Goal: Transaction & Acquisition: Purchase product/service

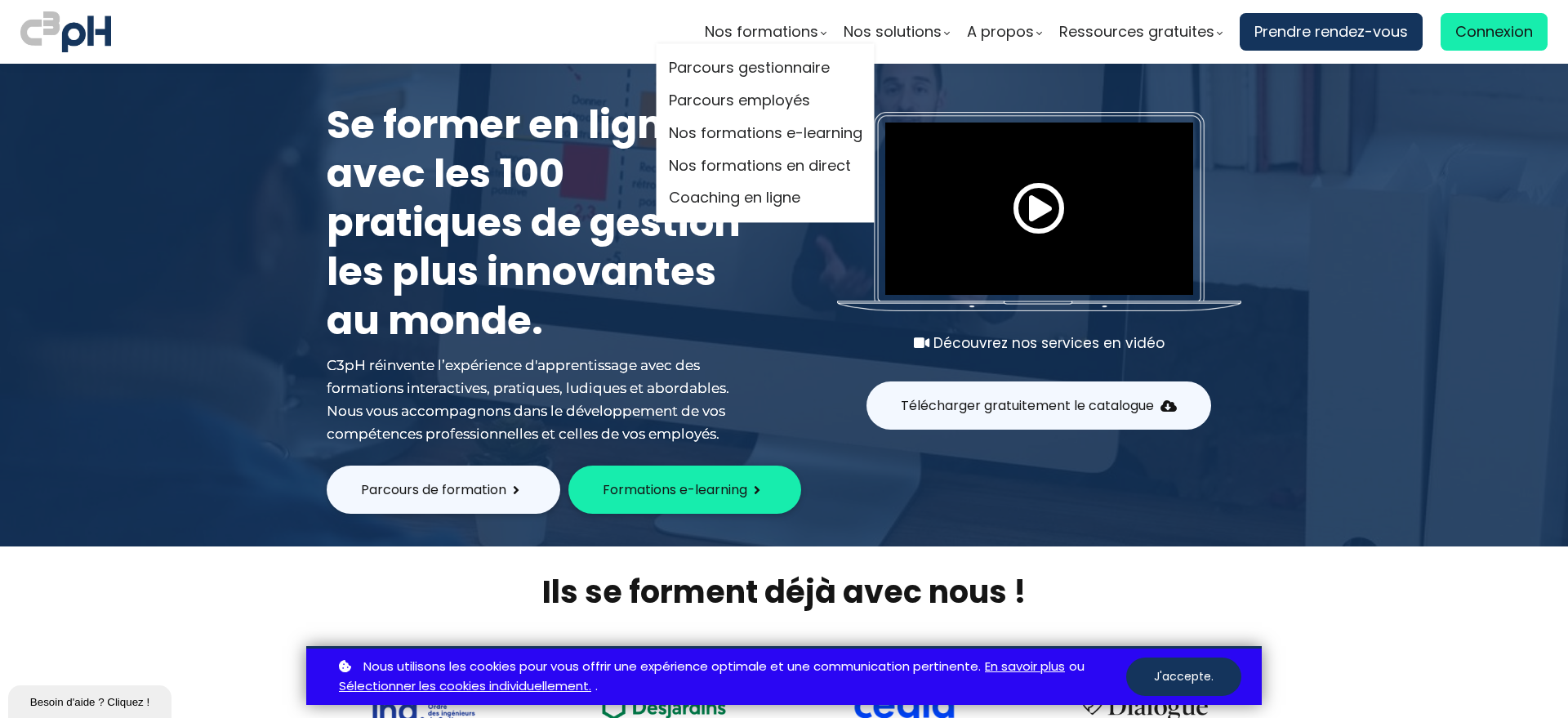
click at [718, 55] on li "Parcours gestionnaire" at bounding box center [765, 69] width 193 height 33
click at [718, 71] on link "Parcours gestionnaire" at bounding box center [765, 68] width 193 height 24
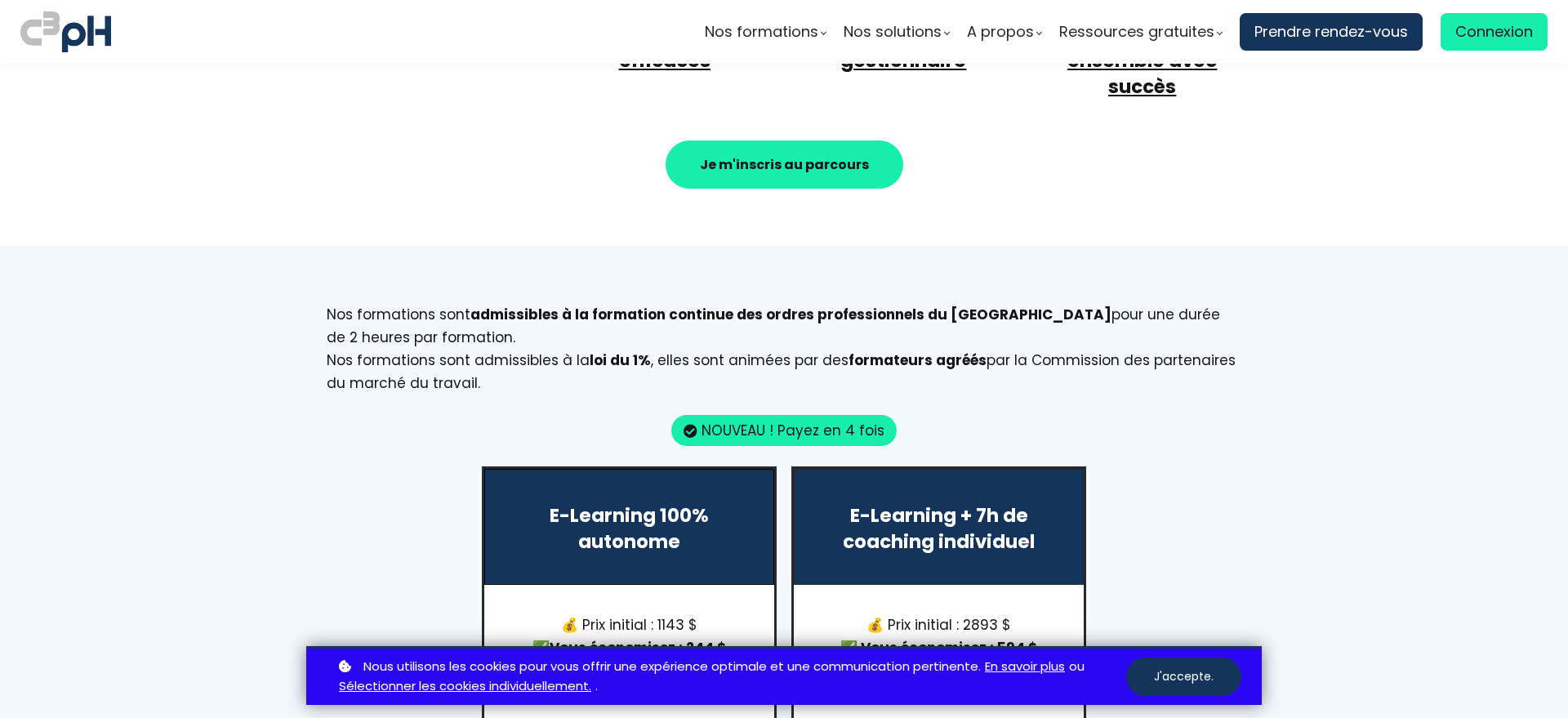
scroll to position [1634, 0]
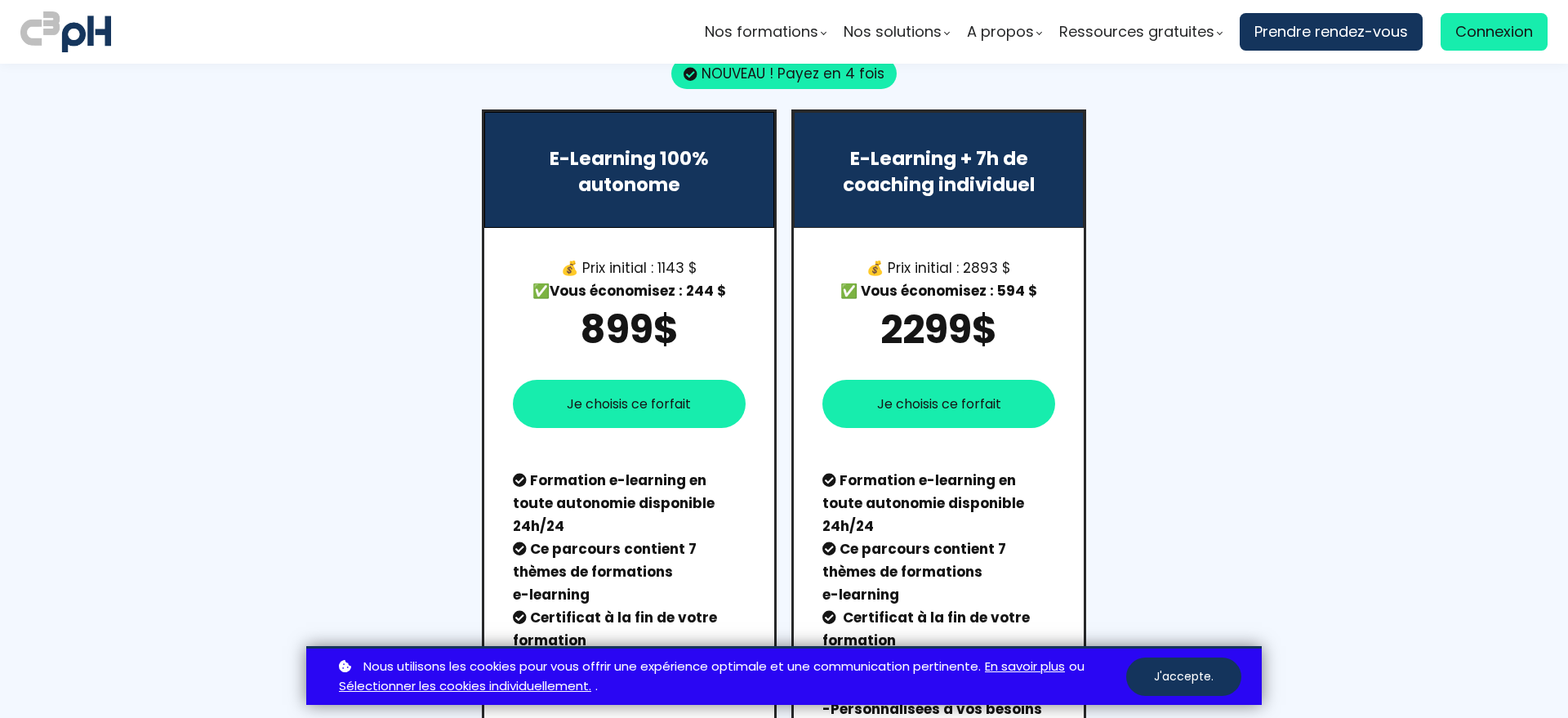
click at [594, 394] on span "Je choisis ce forfait" at bounding box center [629, 404] width 124 height 20
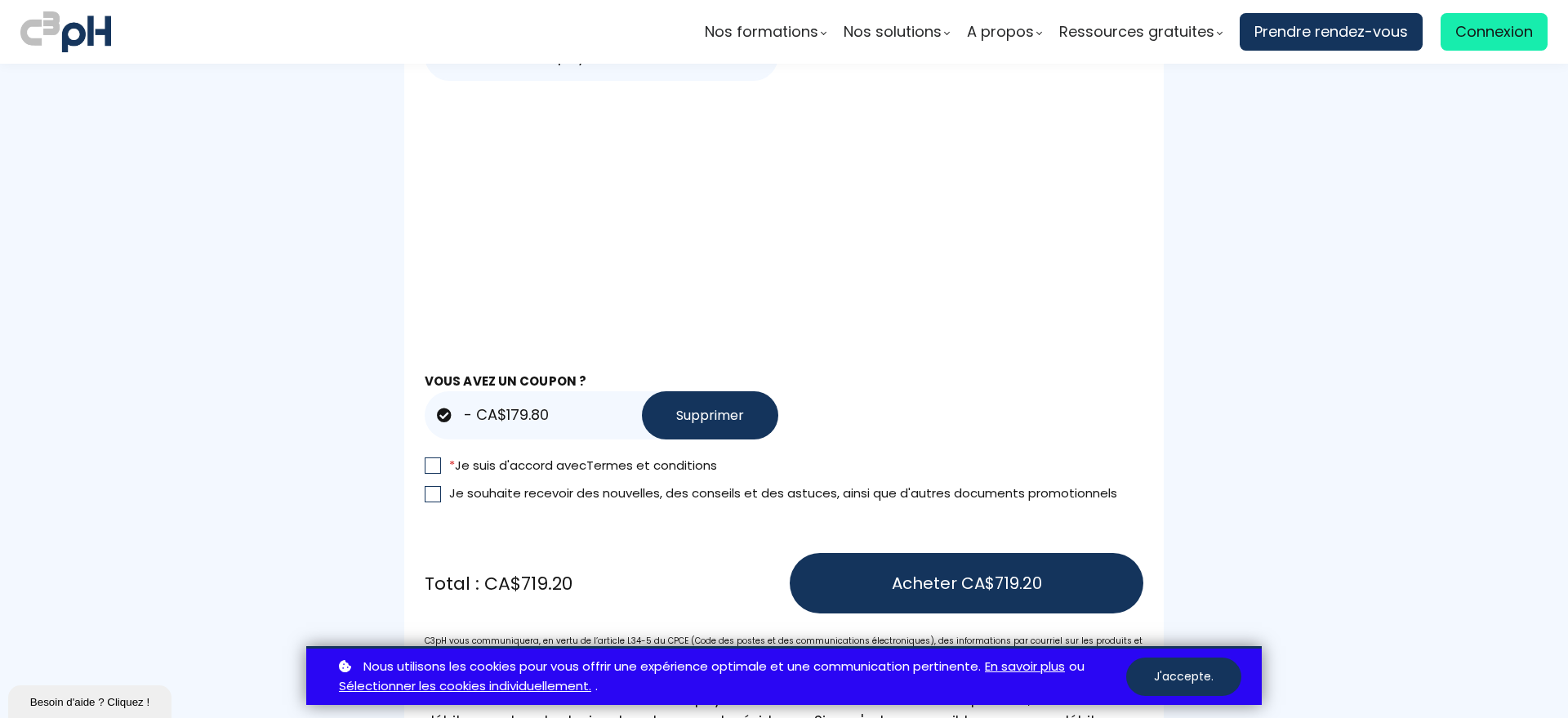
scroll to position [1342, 0]
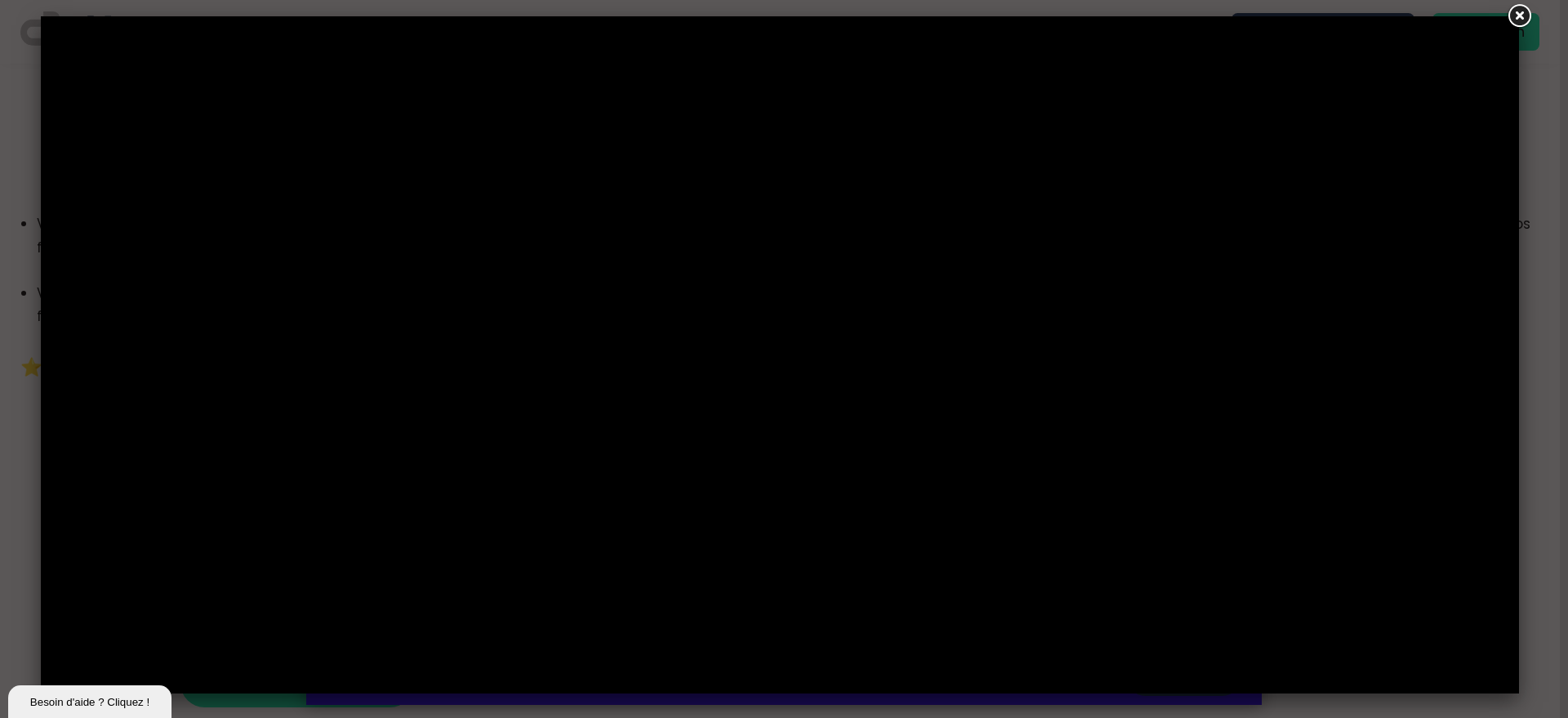
scroll to position [204, 0]
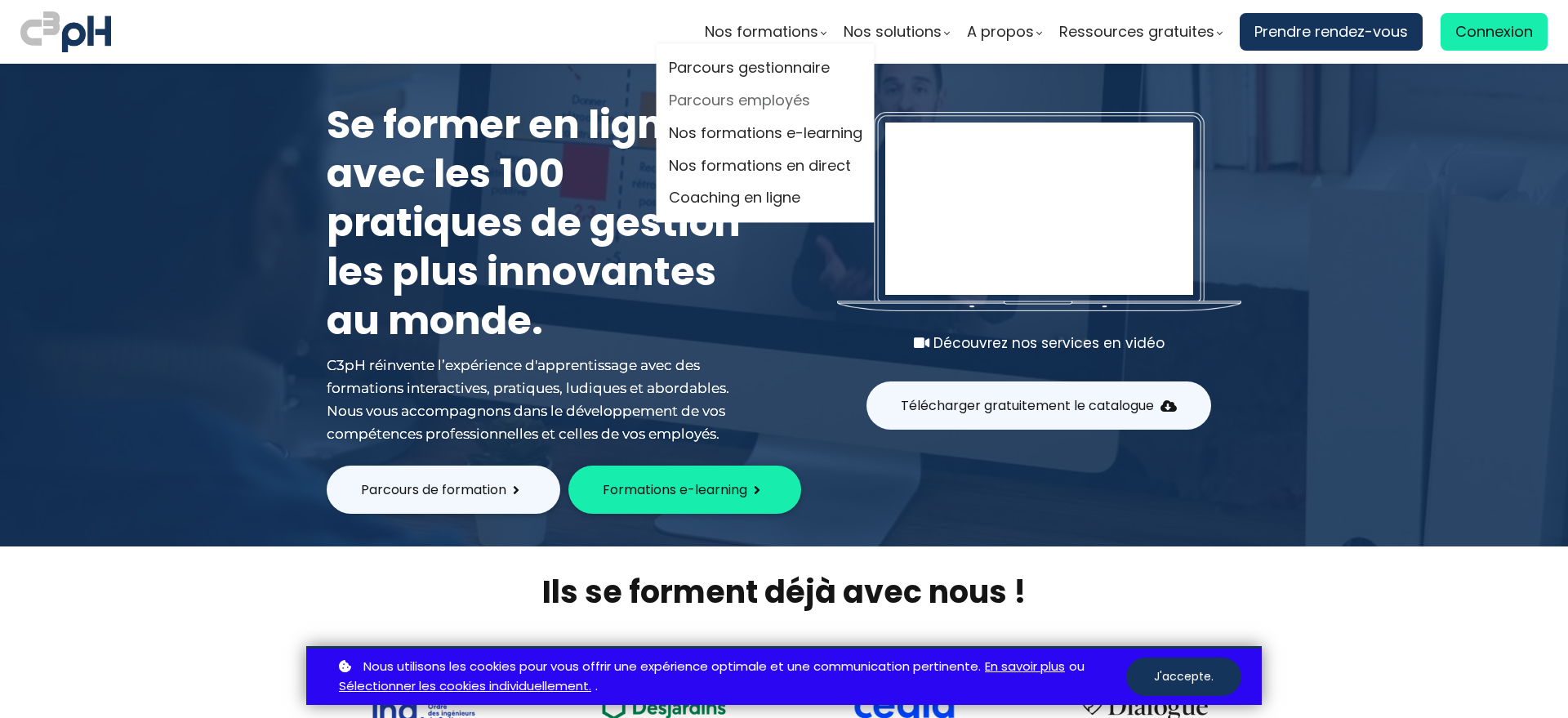
click at [739, 102] on link "Parcours employés" at bounding box center [765, 101] width 193 height 24
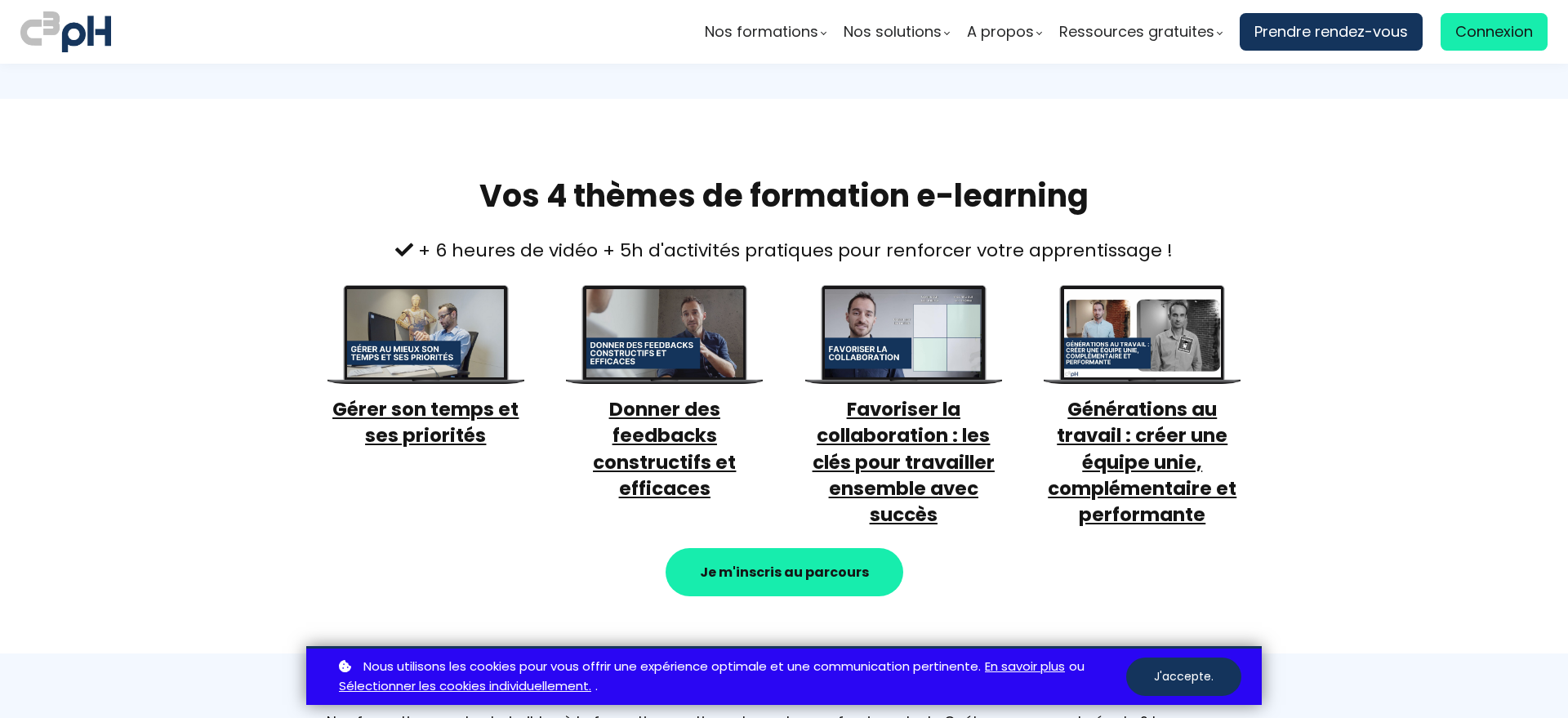
click at [820, 568] on strong "Je m'inscris au parcours" at bounding box center [784, 572] width 169 height 18
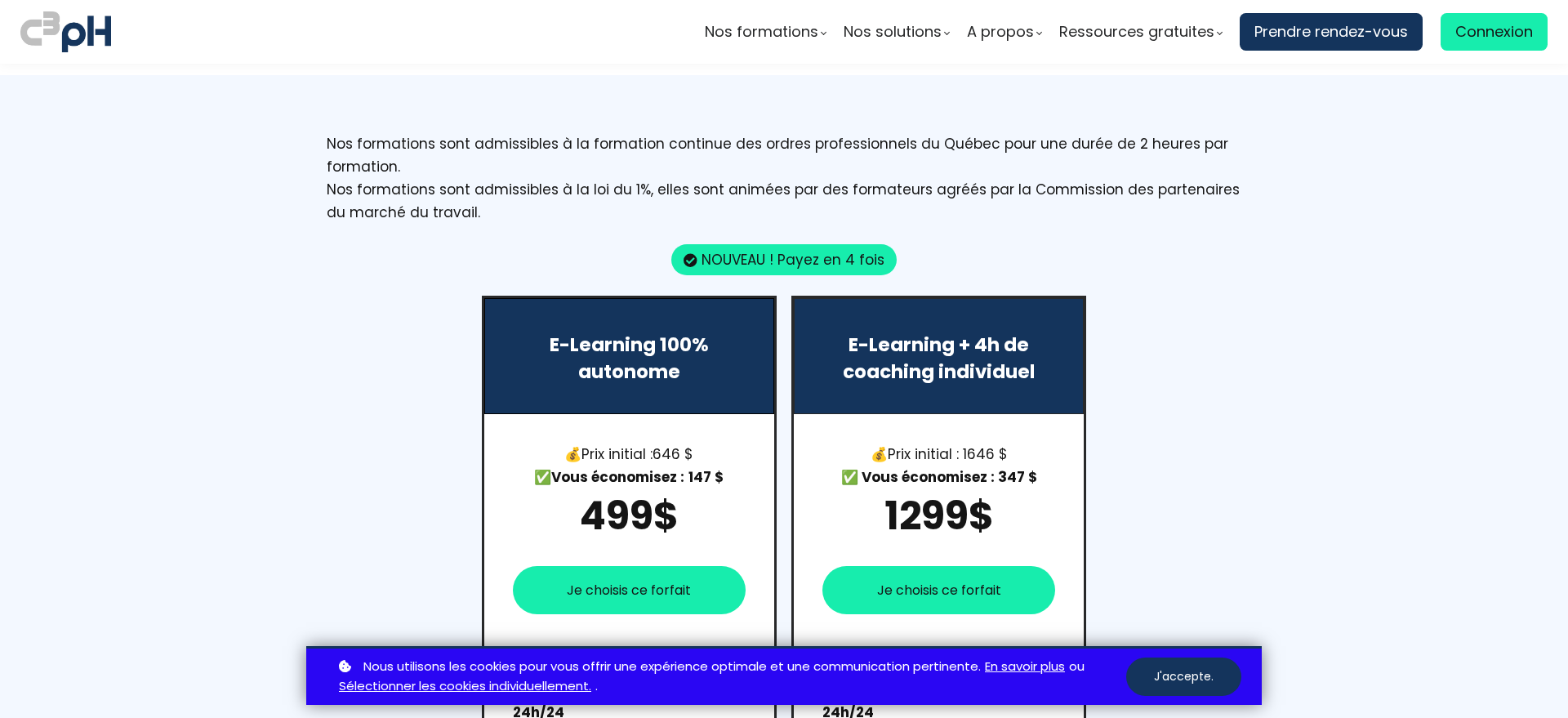
scroll to position [1100, 0]
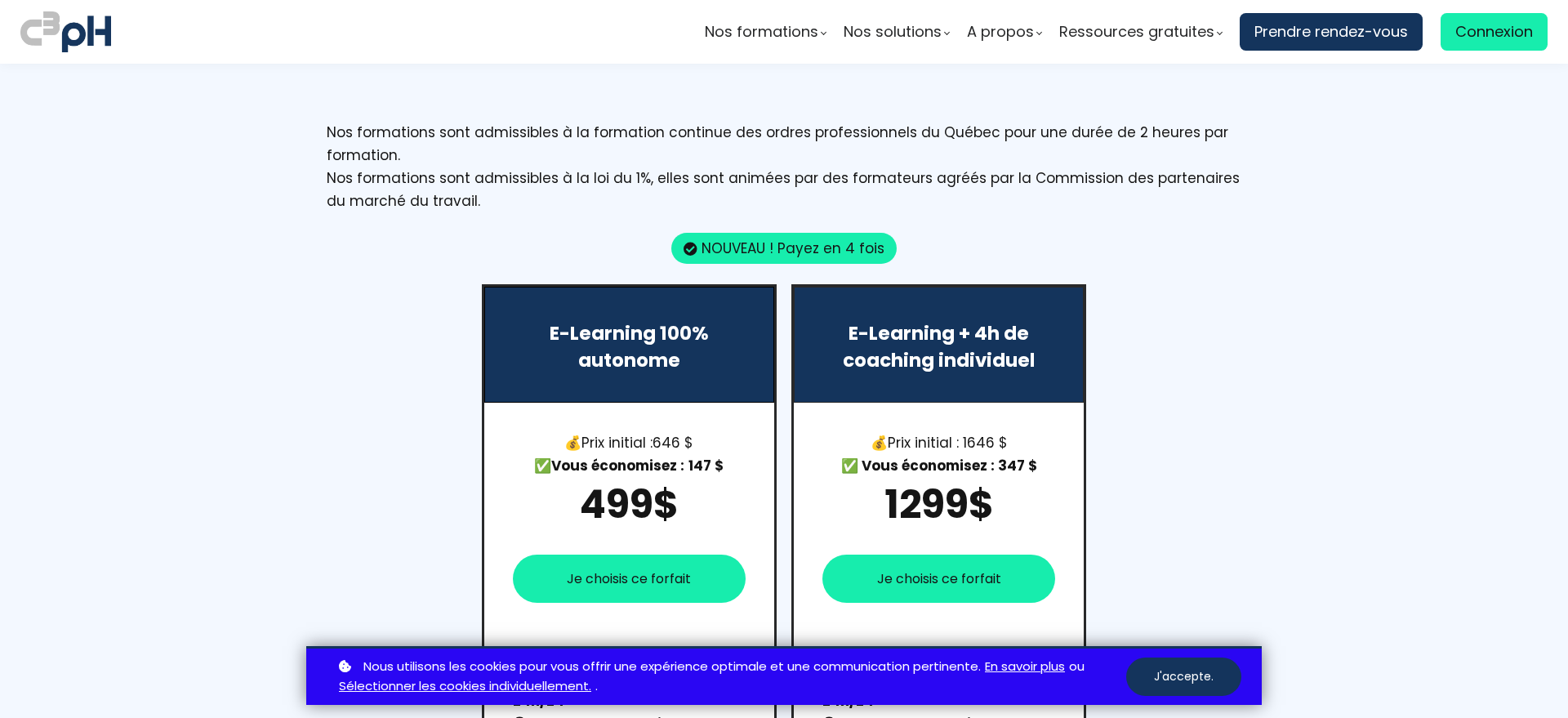
click at [600, 580] on span "Je choisis ce forfait" at bounding box center [629, 579] width 124 height 20
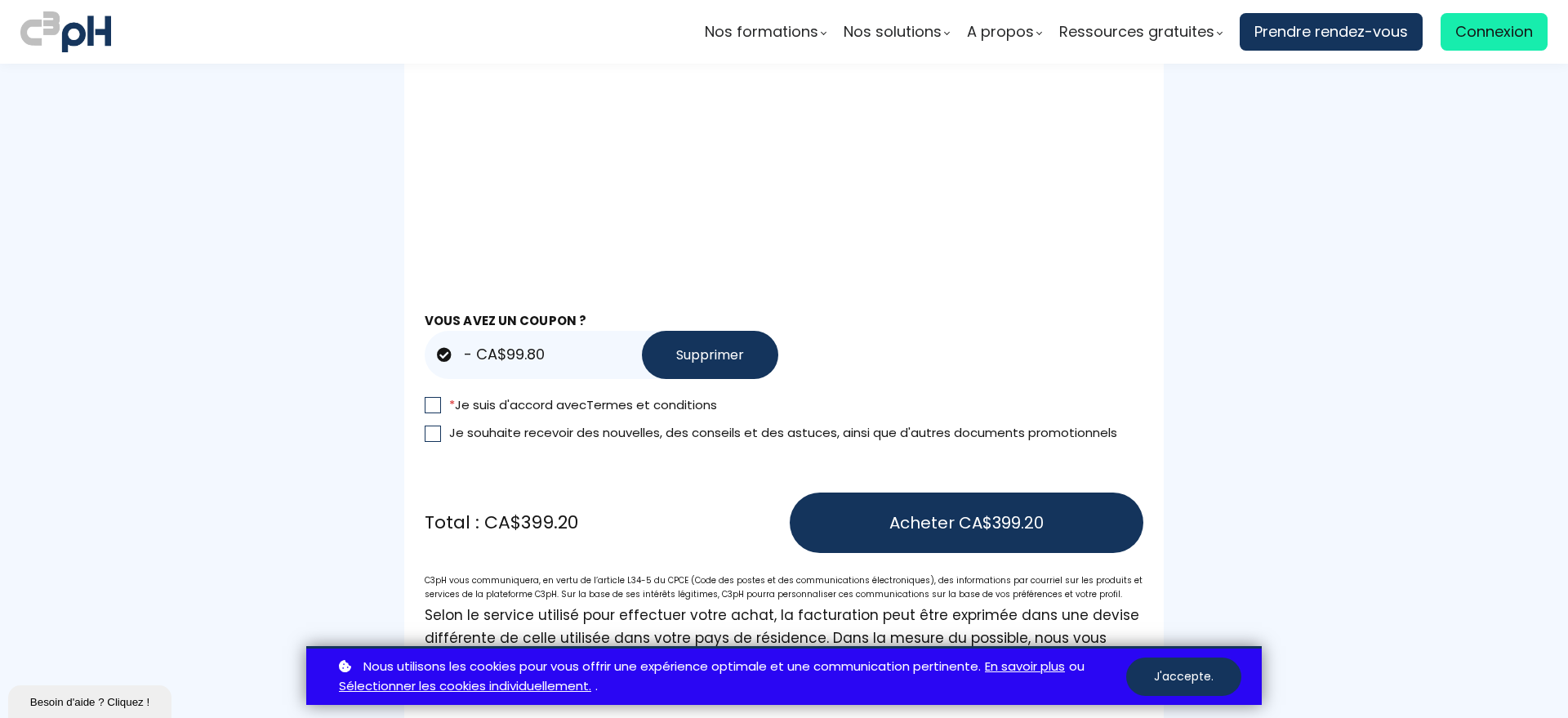
scroll to position [1328, 0]
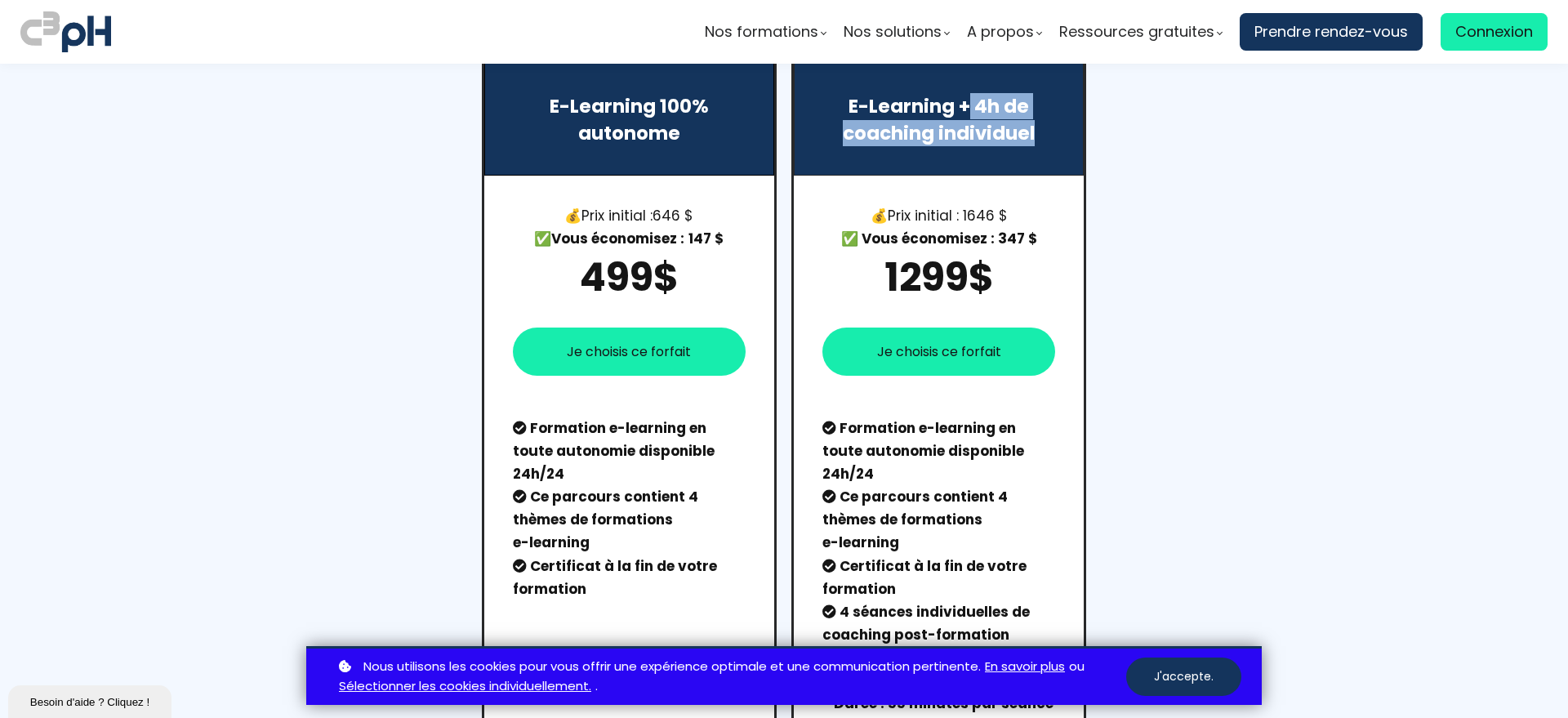
drag, startPoint x: 963, startPoint y: 103, endPoint x: 1048, endPoint y: 131, distance: 89.5
click at [1048, 131] on p "E-Learning + 4h de coaching individuel" at bounding box center [938, 119] width 231 height 52
drag, startPoint x: 1048, startPoint y: 131, endPoint x: 954, endPoint y: 105, distance: 97.5
click at [954, 105] on p "E-Learning + 4h de coaching individuel" at bounding box center [938, 119] width 231 height 52
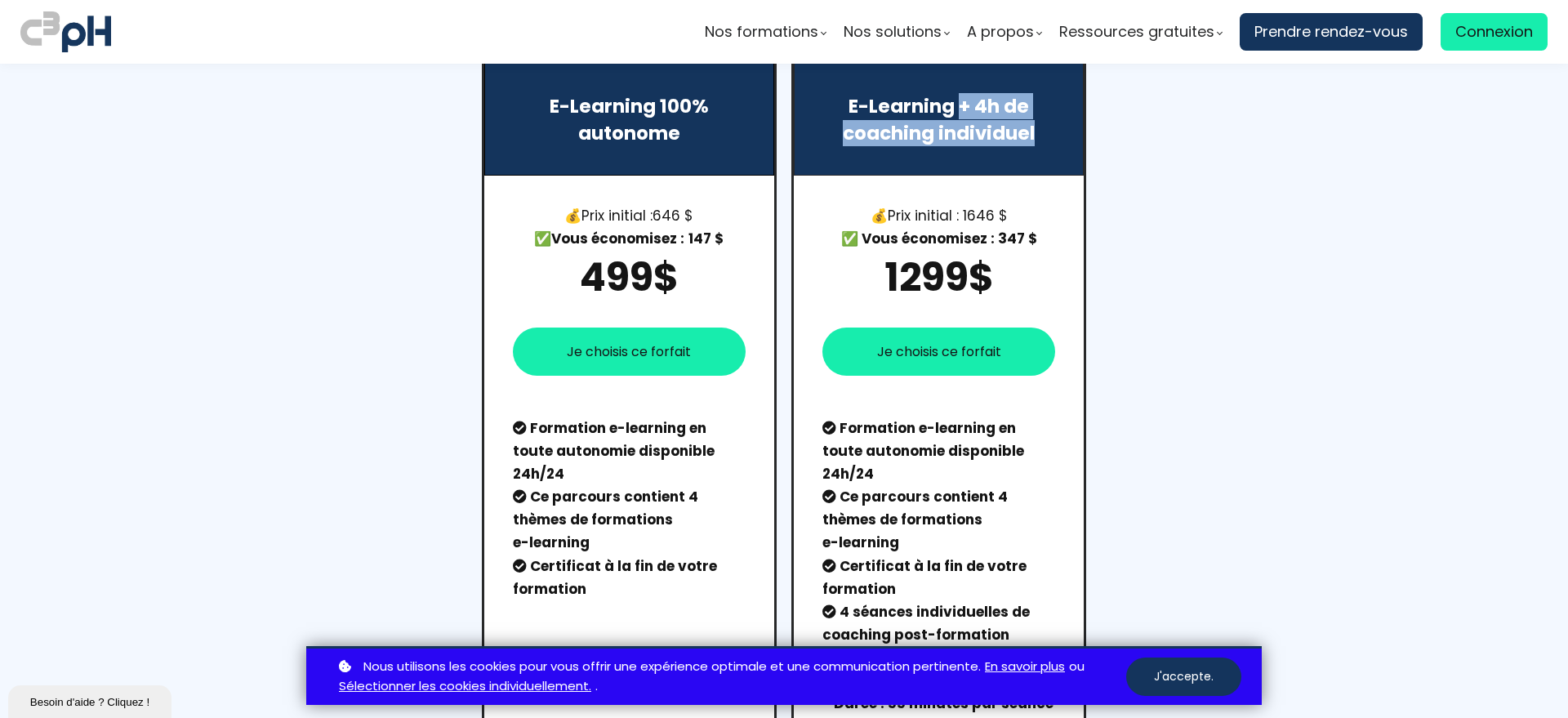
click at [954, 105] on p "E-Learning + 4h de coaching individuel" at bounding box center [938, 119] width 231 height 52
click at [927, 369] on button "Je choisis ce forfait" at bounding box center [938, 352] width 233 height 48
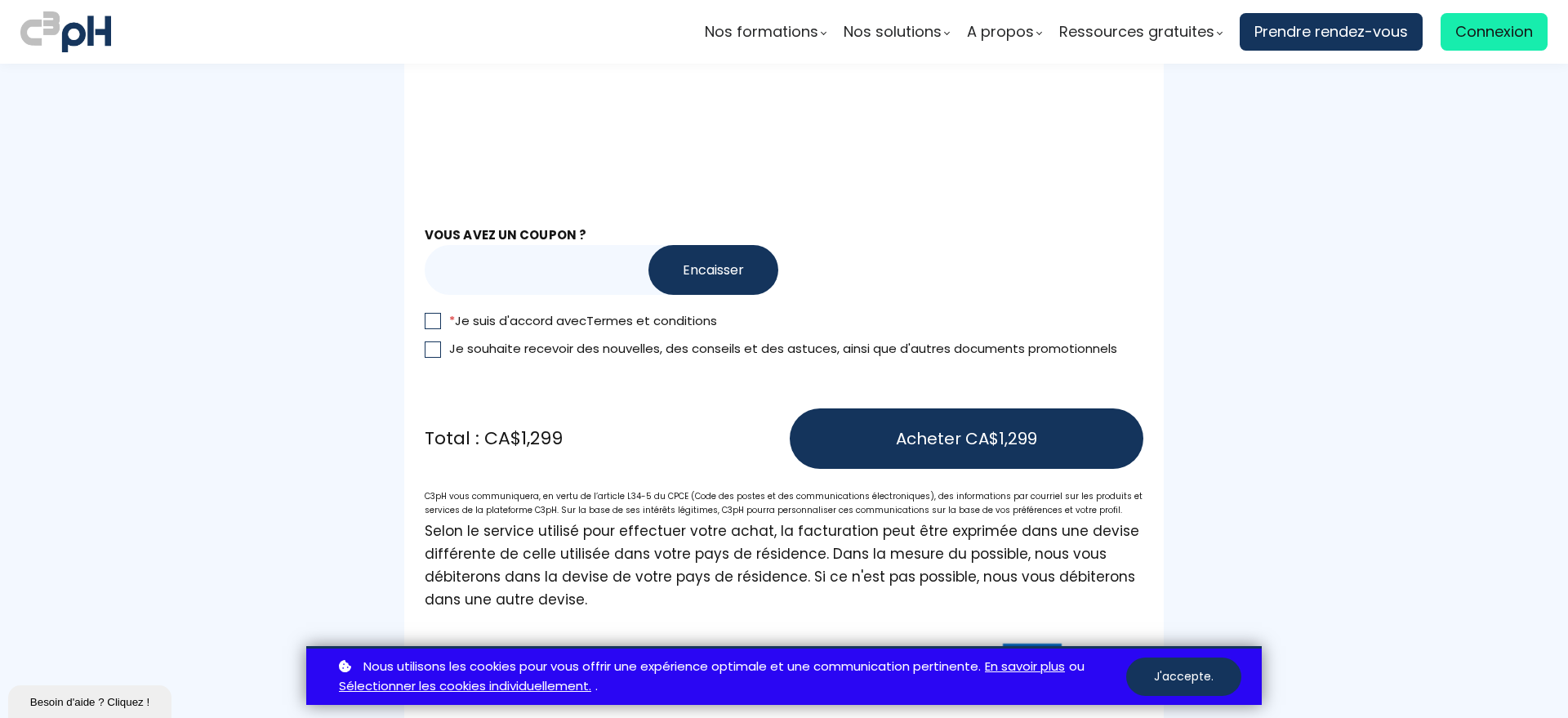
scroll to position [1429, 0]
